Goal: Find specific page/section: Find specific page/section

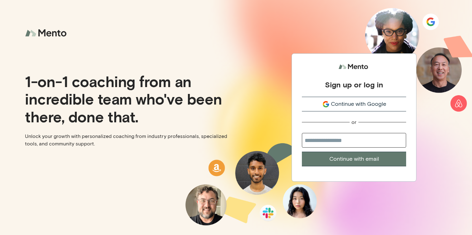
click at [368, 105] on span "Continue with Google" at bounding box center [358, 104] width 55 height 8
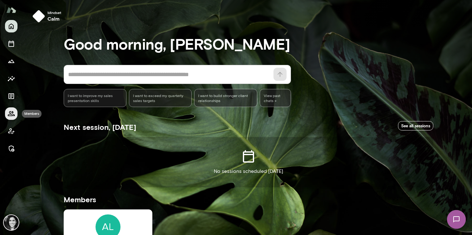
click at [9, 114] on icon "Members" at bounding box center [10, 113] width 7 height 7
